Goal: Information Seeking & Learning: Learn about a topic

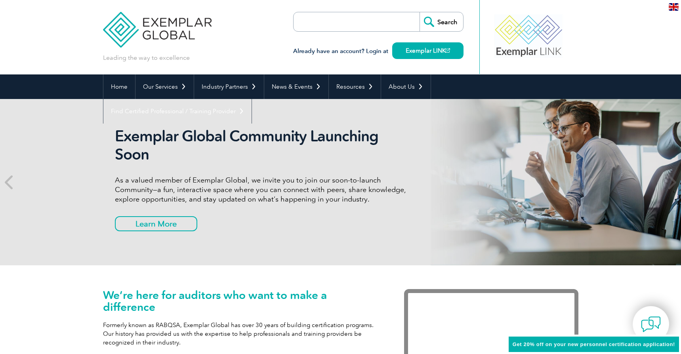
click at [224, 47] on div "Leading the way to excellence Search" at bounding box center [340, 37] width 475 height 74
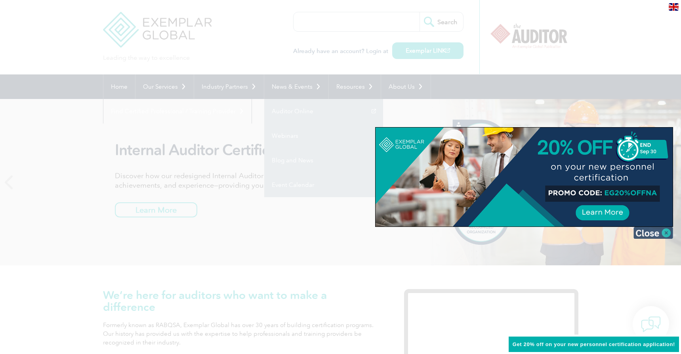
drag, startPoint x: 586, startPoint y: 27, endPoint x: 667, endPoint y: 232, distance: 220.5
click at [667, 232] on img at bounding box center [653, 233] width 40 height 12
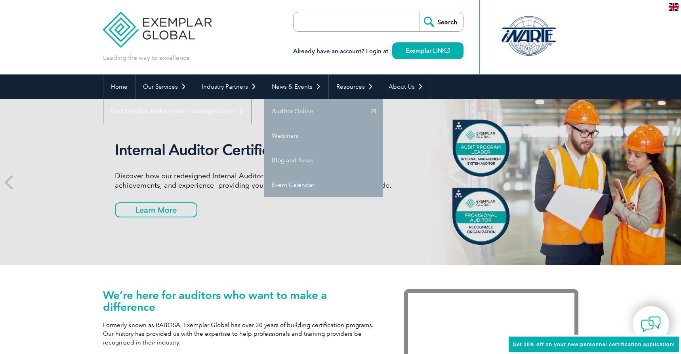
drag, startPoint x: 481, startPoint y: 174, endPoint x: 256, endPoint y: 42, distance: 260.8
click at [256, 42] on div "Leading the way to excellence Search" at bounding box center [340, 37] width 475 height 74
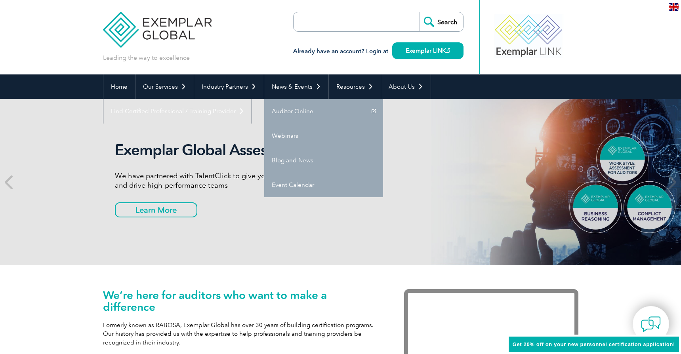
click at [251, 99] on link "Find Certified Professional / Training Provider" at bounding box center [177, 111] width 148 height 25
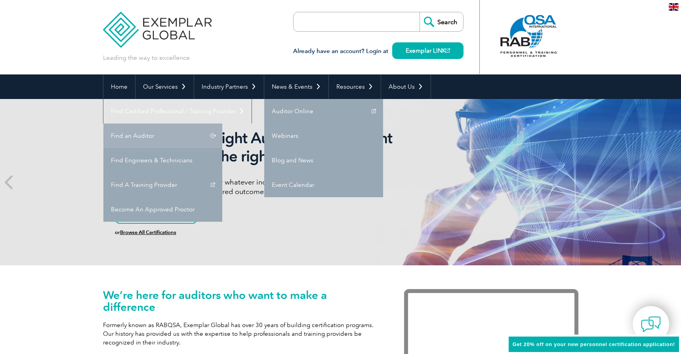
click at [222, 124] on link "Find an Auditor" at bounding box center [162, 136] width 119 height 25
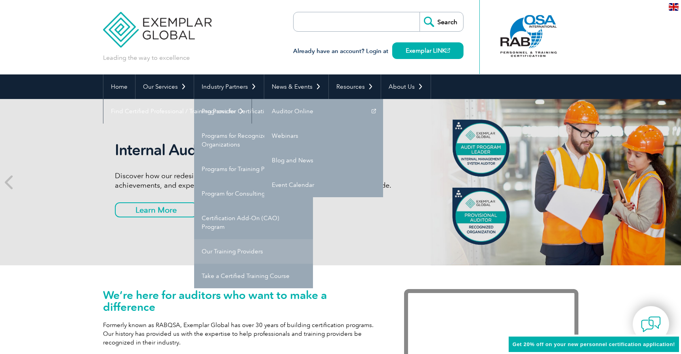
click at [211, 251] on link "Our Training Providers" at bounding box center [253, 251] width 119 height 25
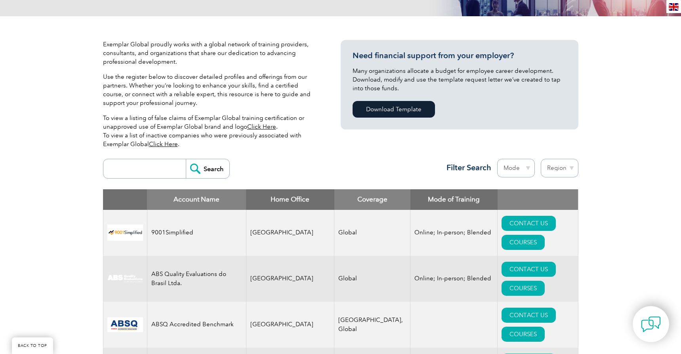
scroll to position [170, 0]
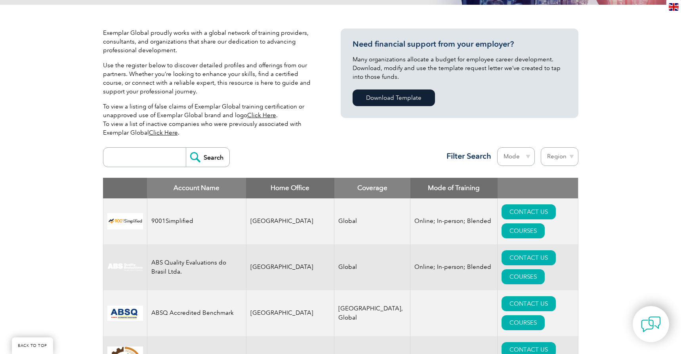
click at [131, 156] on input "search" at bounding box center [146, 157] width 78 height 19
type input "DB HS"
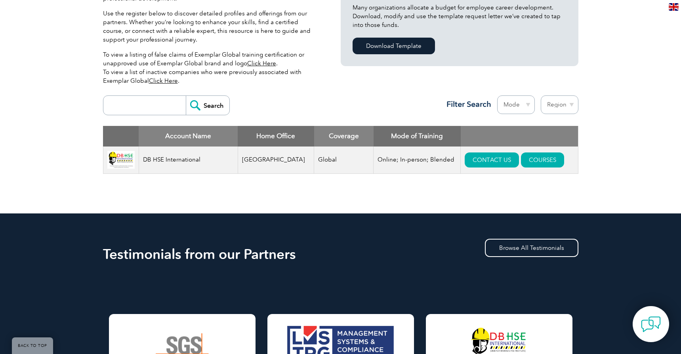
scroll to position [227, 0]
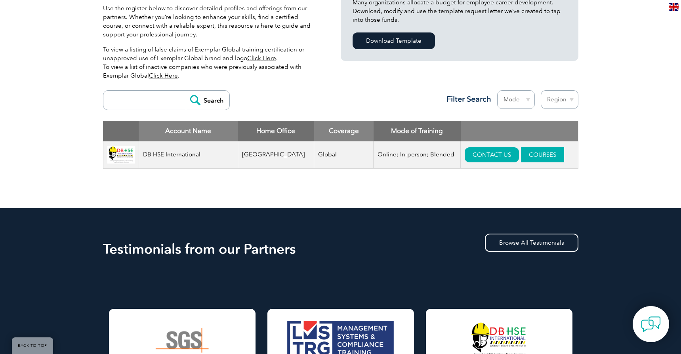
click at [534, 159] on link "COURSES" at bounding box center [542, 154] width 43 height 15
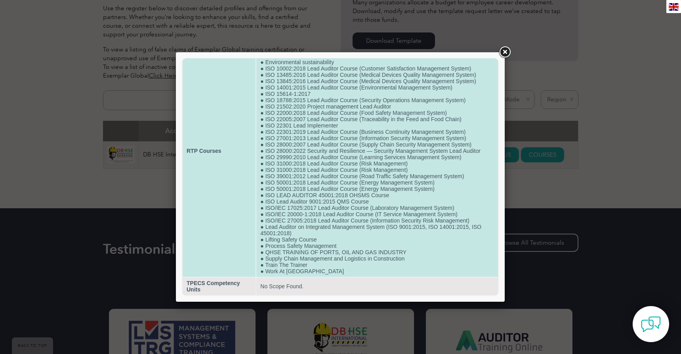
scroll to position [55, 0]
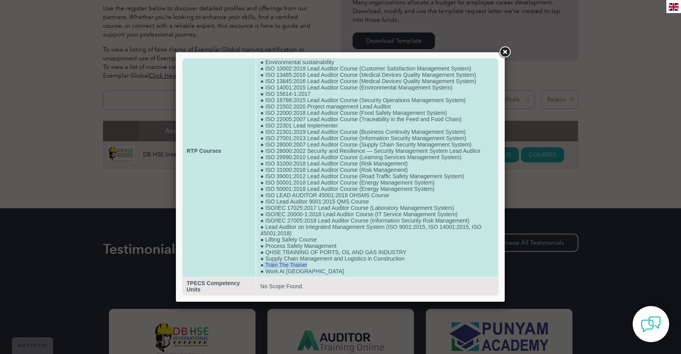
drag, startPoint x: 307, startPoint y: 261, endPoint x: 262, endPoint y: 264, distance: 44.4
click at [262, 264] on td "● International Principles of Occupational Health and Hygiene ● Advanced Diplom…" at bounding box center [377, 151] width 242 height 252
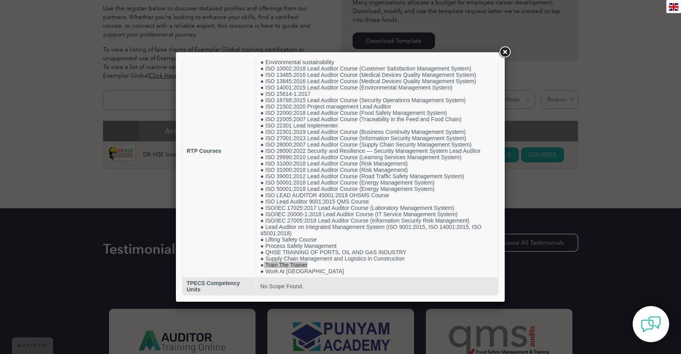
click at [504, 47] on link at bounding box center [504, 52] width 14 height 14
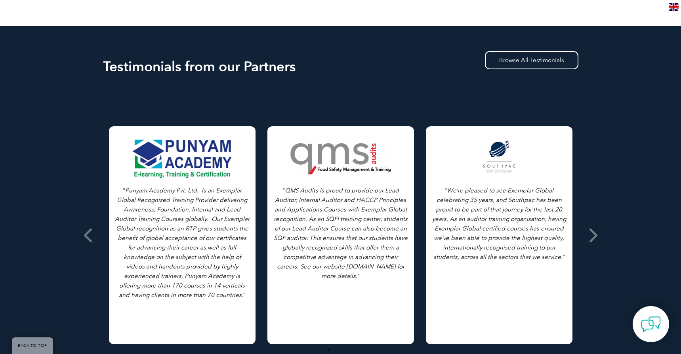
scroll to position [418, 0]
